Goal: Check status: Check status

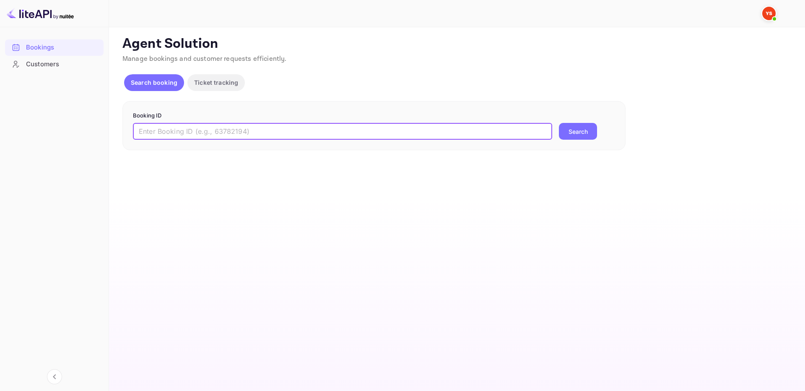
click at [531, 124] on input "text" at bounding box center [342, 131] width 419 height 17
paste input "9914883"
type input "9914883"
click at [570, 136] on button "Search" at bounding box center [578, 131] width 38 height 17
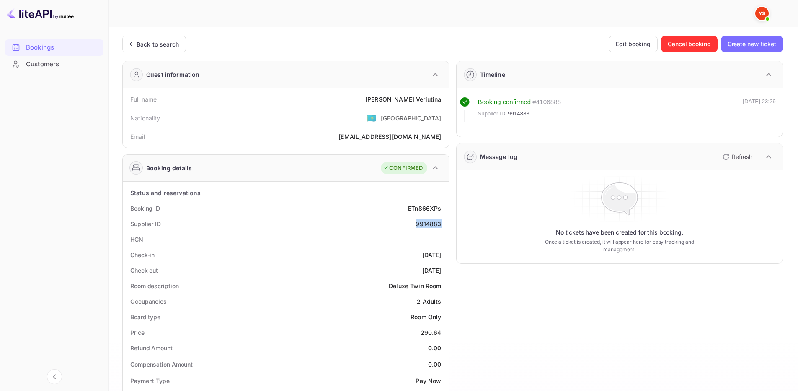
drag, startPoint x: 411, startPoint y: 221, endPoint x: 443, endPoint y: 223, distance: 32.3
click at [443, 223] on div "Supplier ID 9914883" at bounding box center [286, 224] width 320 height 16
copy div "9914883"
drag, startPoint x: 398, startPoint y: 98, endPoint x: 442, endPoint y: 98, distance: 44.0
click at [442, 98] on div "Full name [PERSON_NAME]" at bounding box center [286, 99] width 320 height 16
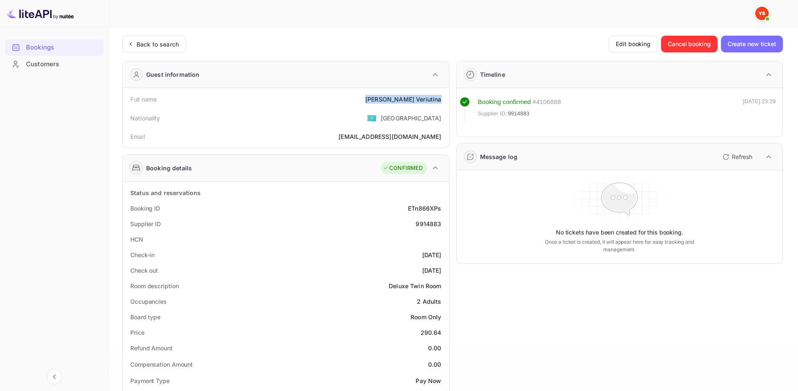
copy div "[PERSON_NAME]"
drag, startPoint x: 419, startPoint y: 331, endPoint x: 442, endPoint y: 329, distance: 22.7
click at [442, 329] on div "Price 290.64" at bounding box center [286, 332] width 320 height 16
copy div "290.64"
